Goal: Task Accomplishment & Management: Manage account settings

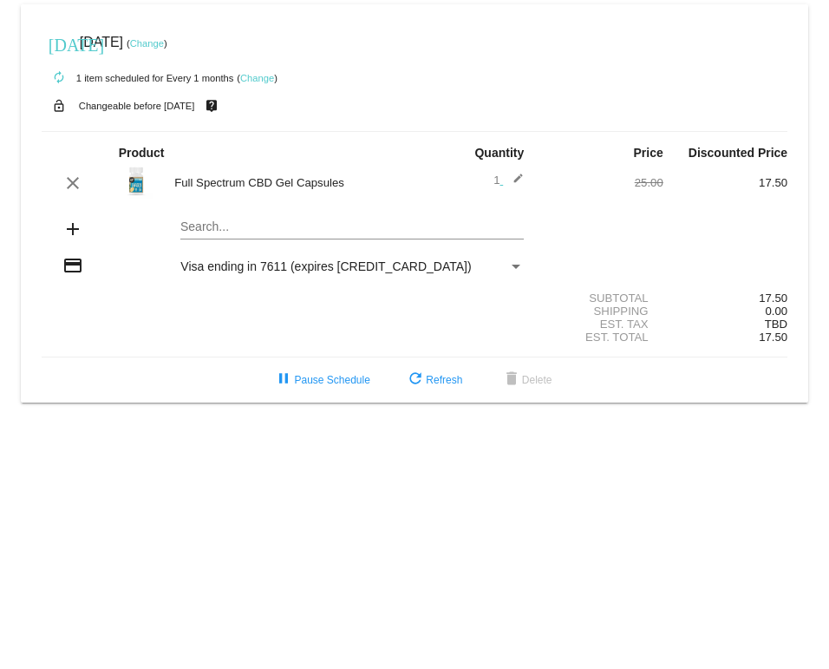
click at [521, 179] on mat-icon "edit" at bounding box center [513, 183] width 21 height 21
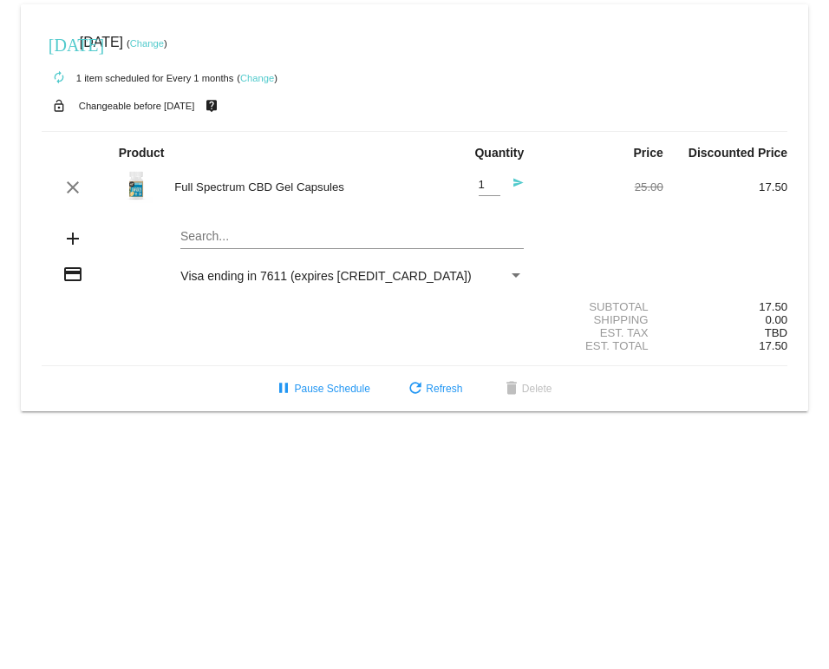
click at [517, 186] on mat-icon "send" at bounding box center [513, 187] width 21 height 21
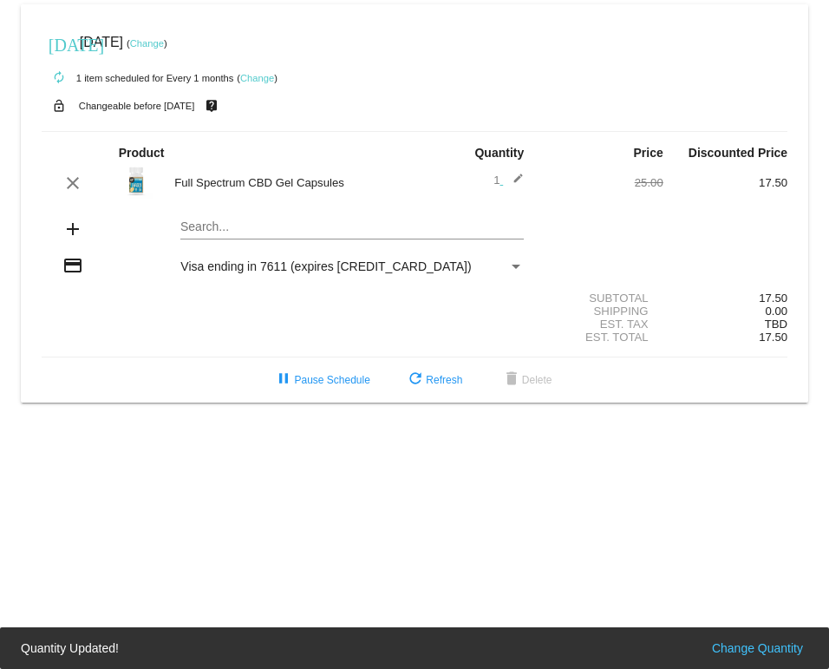
click at [497, 178] on span "1 edit" at bounding box center [509, 180] width 30 height 13
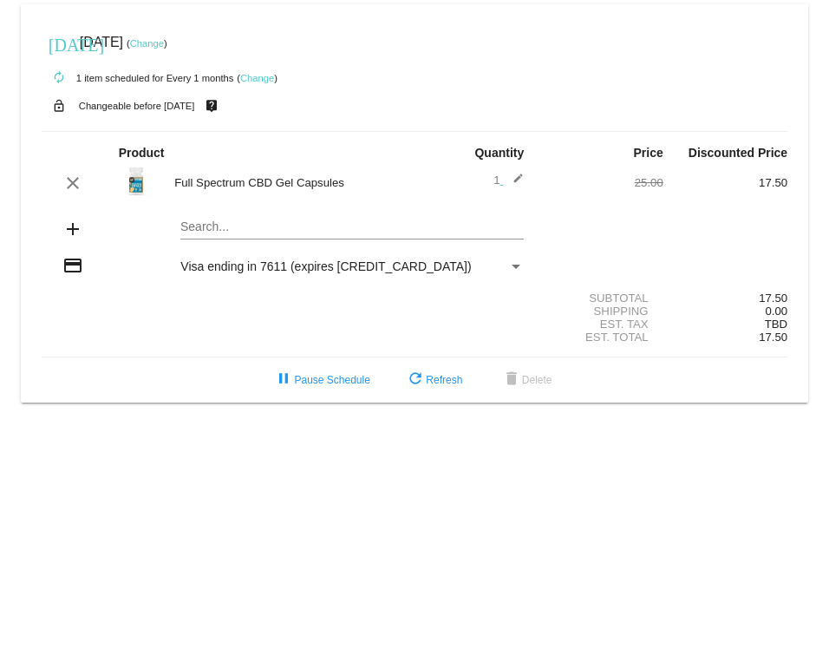
click at [518, 180] on mat-icon "edit" at bounding box center [513, 183] width 21 height 21
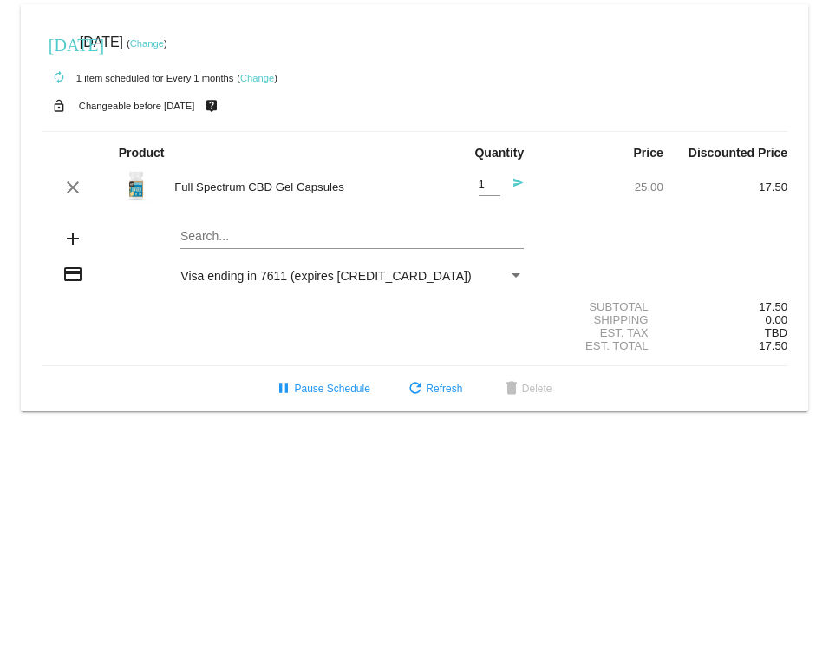
click at [497, 180] on input "1" at bounding box center [490, 185] width 22 height 13
type input "2"
click at [435, 395] on span "refresh Refresh" at bounding box center [433, 389] width 57 height 12
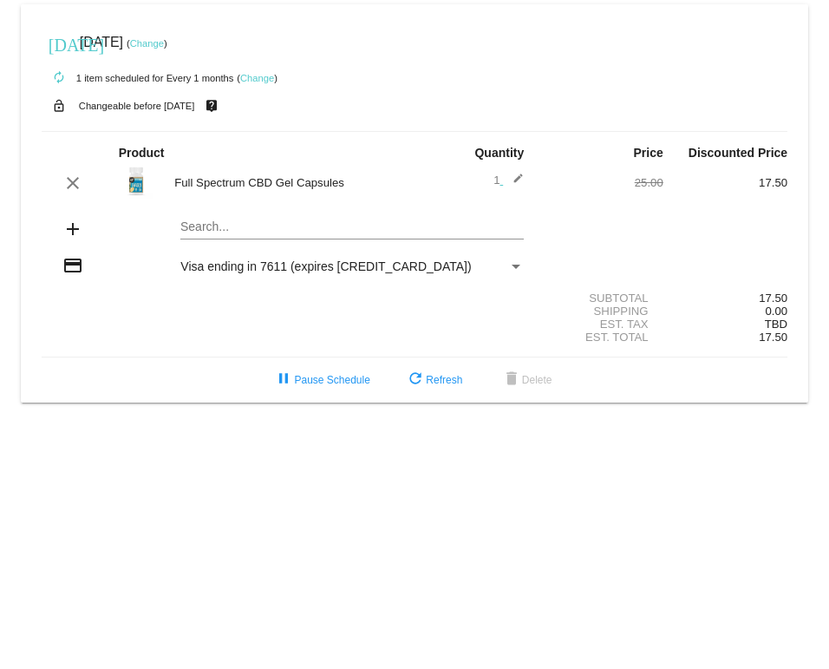
click at [82, 239] on mat-icon "add" at bounding box center [72, 229] width 21 height 21
click at [73, 233] on mat-icon "add" at bounding box center [72, 229] width 21 height 21
click at [205, 226] on mat-card "[DATE] [DATE] ( Change ) autorenew 1 item scheduled for Every 1 months ( Change…" at bounding box center [415, 203] width 788 height 398
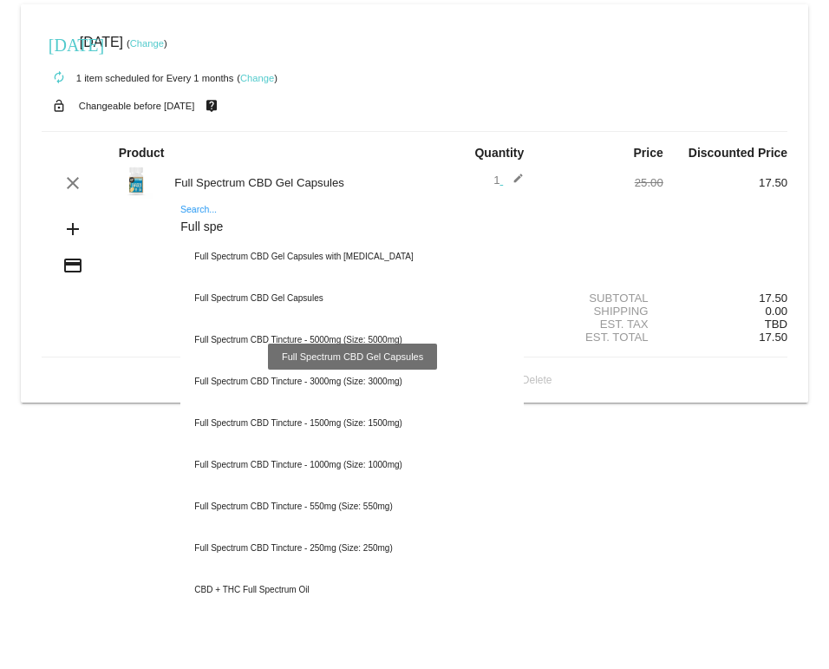
type input "Full spe"
click at [282, 303] on div "Full Spectrum CBD Gel Capsules" at bounding box center [352, 299] width 344 height 42
